Goal: Obtain resource: Obtain resource

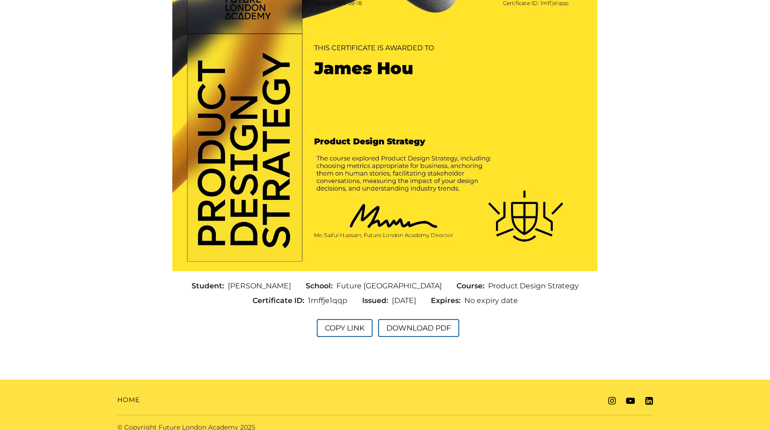
scroll to position [123, 0]
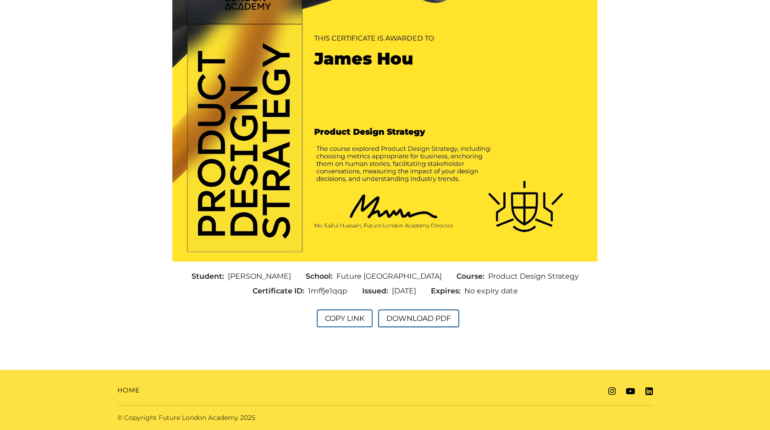
click at [418, 320] on button "Download PDF" at bounding box center [418, 318] width 81 height 18
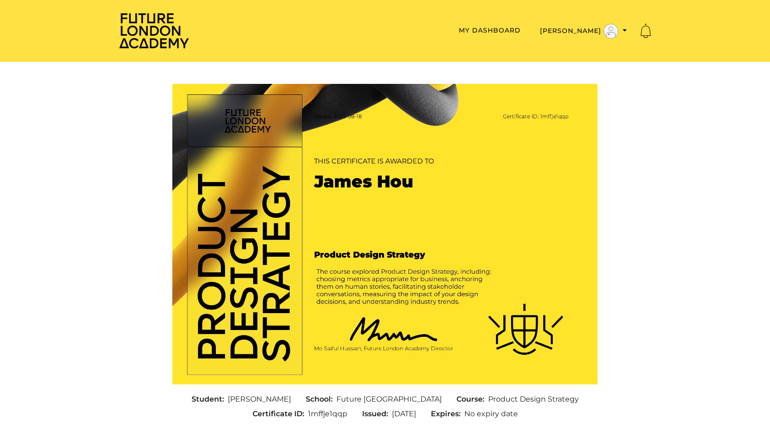
scroll to position [104, 0]
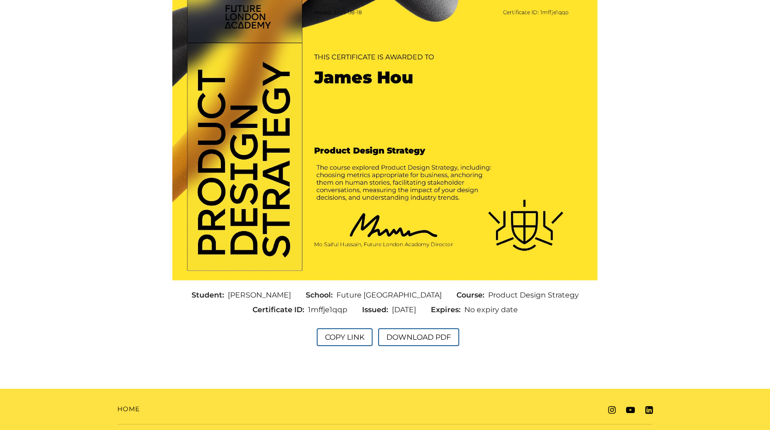
click at [326, 308] on span "1mffje1qqp" at bounding box center [327, 309] width 39 height 11
copy span "1mffje1qqp"
click at [340, 335] on button "Copy Link" at bounding box center [345, 337] width 56 height 18
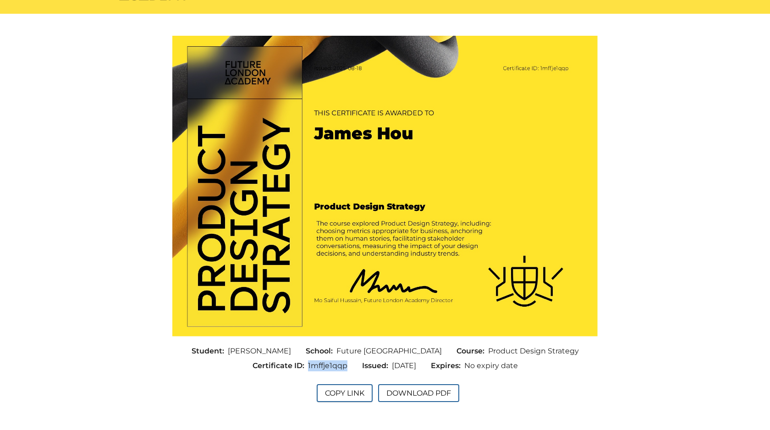
scroll to position [92, 0]
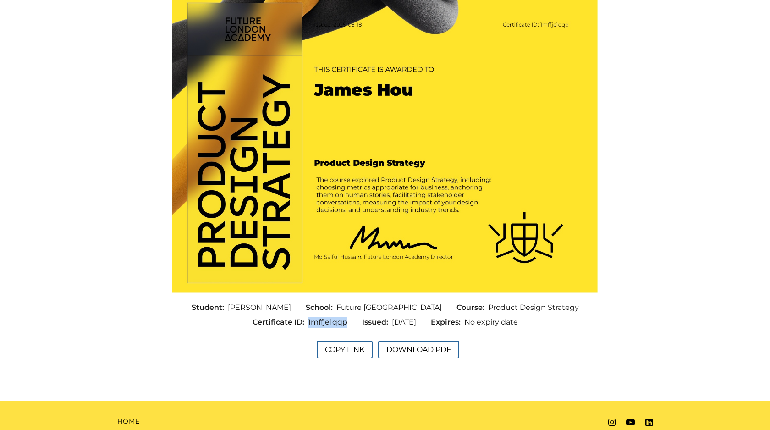
click at [488, 305] on span "Product Design Strategy" at bounding box center [533, 307] width 91 height 11
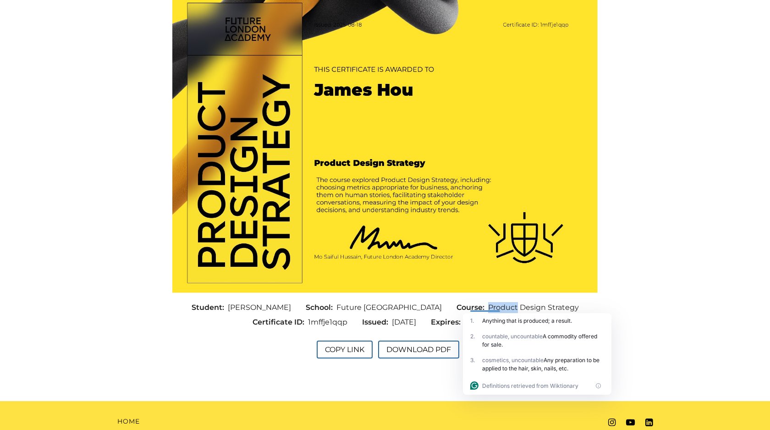
click at [344, 304] on span "Future London Academy" at bounding box center [388, 307] width 105 height 11
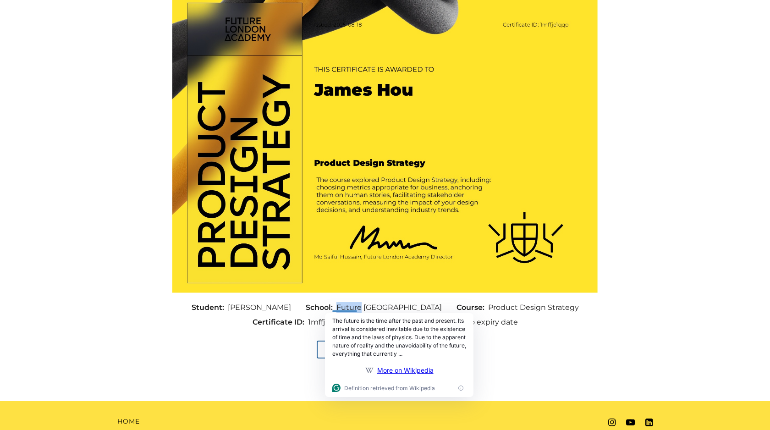
click at [404, 310] on span "Future London Academy" at bounding box center [388, 307] width 105 height 11
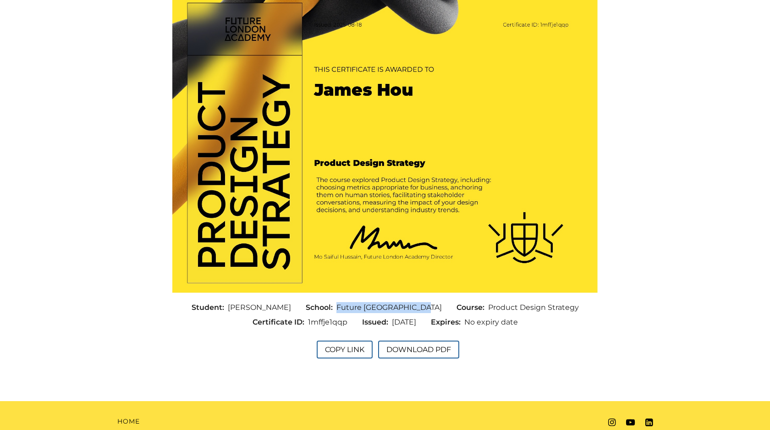
copy span "Future London Academy"
click at [488, 302] on span "Product Design Strategy" at bounding box center [533, 307] width 91 height 11
click at [488, 310] on span "Product Design Strategy" at bounding box center [533, 307] width 91 height 11
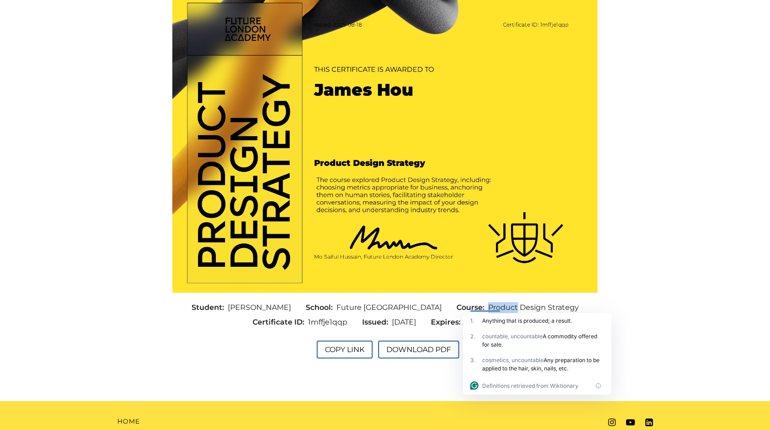
click at [539, 305] on span "Product Design Strategy" at bounding box center [533, 307] width 91 height 11
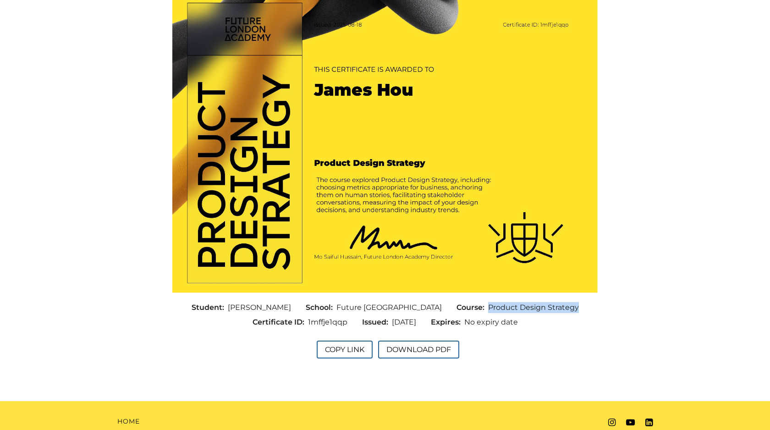
copy span "Product Design Strategy"
click at [312, 320] on span "1mffje1qqp" at bounding box center [327, 322] width 39 height 11
click at [312, 325] on span "1mffje1qqp" at bounding box center [327, 322] width 39 height 11
copy span "1mffje1qqp"
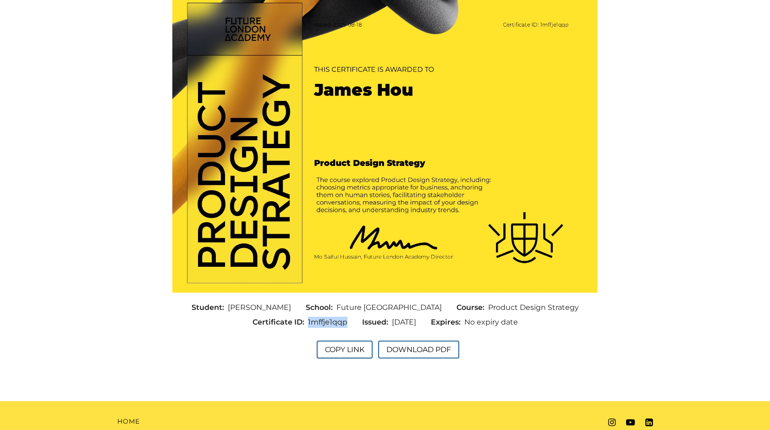
click at [350, 347] on button "Copy Link" at bounding box center [345, 349] width 56 height 18
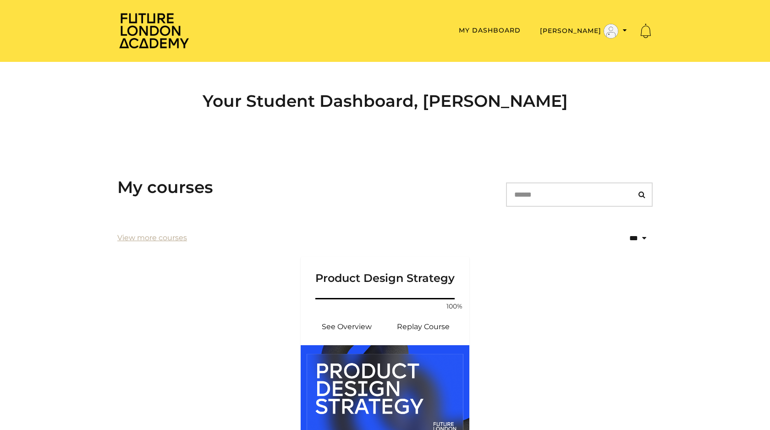
scroll to position [98, 0]
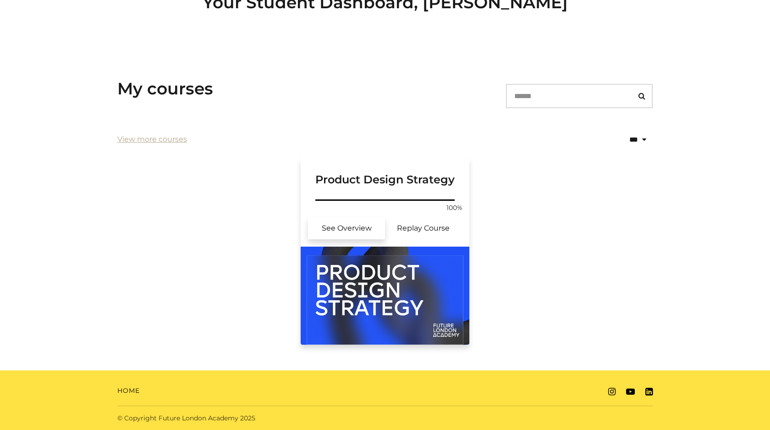
click at [347, 230] on link "See Overview" at bounding box center [346, 228] width 77 height 22
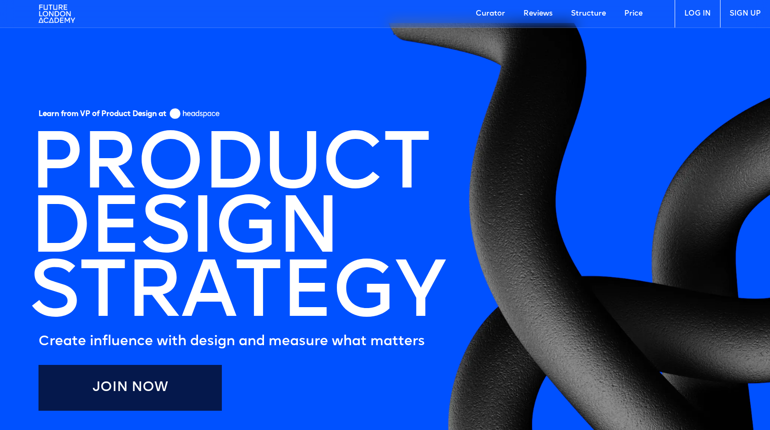
scroll to position [137, 0]
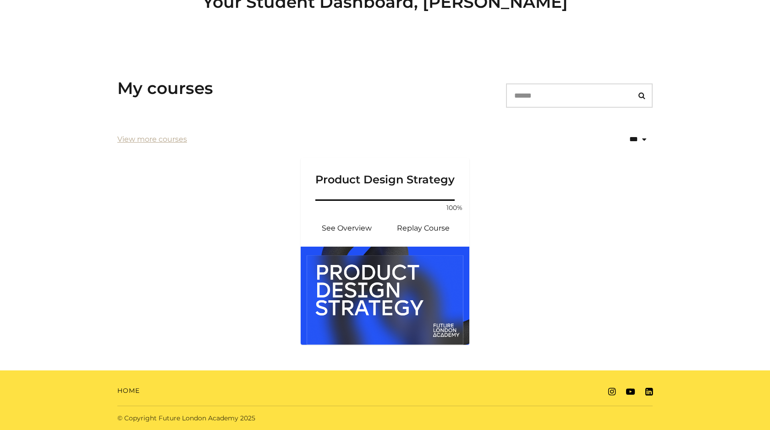
scroll to position [99, 0]
click at [360, 273] on img at bounding box center [384, 295] width 169 height 98
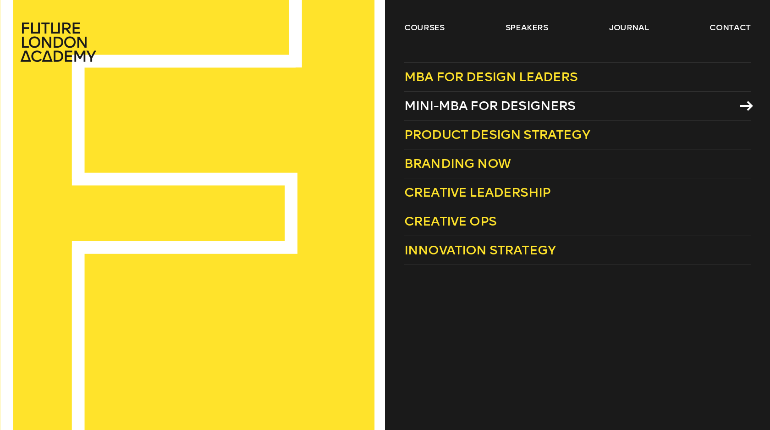
click at [442, 104] on span "Mini-MBA for Designers" at bounding box center [489, 105] width 171 height 15
